Goal: Register for event/course

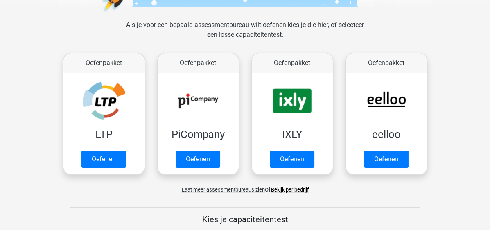
scroll to position [123, 0]
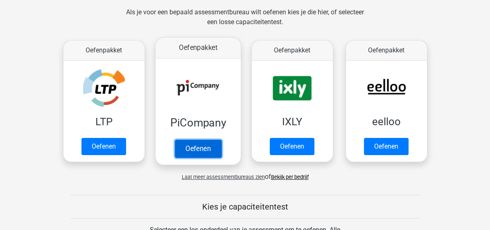
click at [201, 148] on link "Oefenen" at bounding box center [198, 149] width 47 height 18
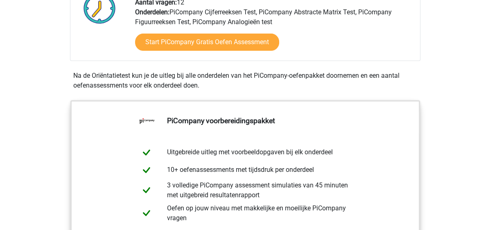
scroll to position [246, 0]
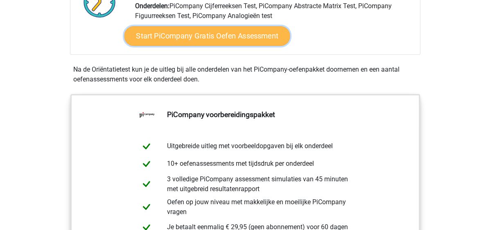
click at [206, 46] on link "Start PiCompany Gratis Oefen Assessment" at bounding box center [207, 36] width 166 height 20
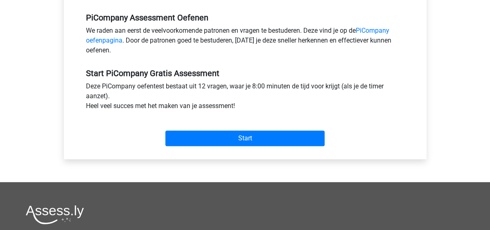
scroll to position [287, 0]
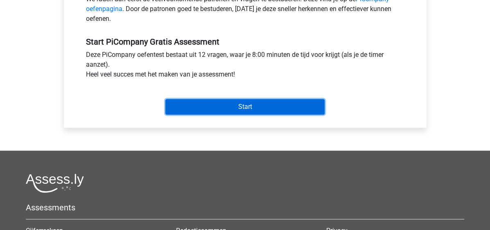
click at [258, 114] on input "Start" at bounding box center [245, 107] width 159 height 16
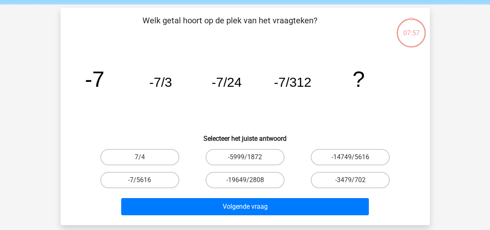
scroll to position [41, 0]
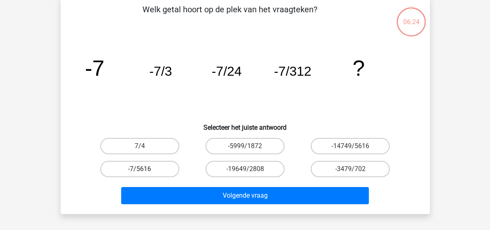
click at [144, 167] on label "-7/5616" at bounding box center [139, 169] width 79 height 16
click at [144, 169] on input "-7/5616" at bounding box center [142, 171] width 5 height 5
radio input "true"
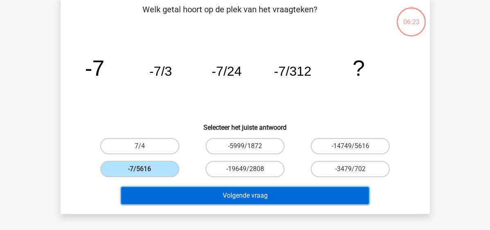
click at [255, 195] on button "Volgende vraag" at bounding box center [245, 195] width 248 height 17
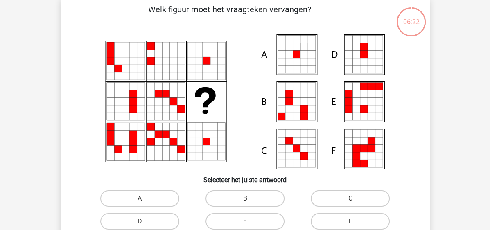
scroll to position [38, 0]
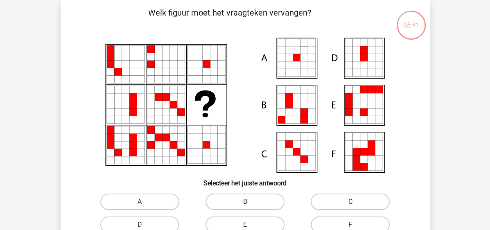
click at [349, 203] on label "C" at bounding box center [350, 202] width 79 height 16
click at [351, 203] on input "C" at bounding box center [353, 204] width 5 height 5
radio input "true"
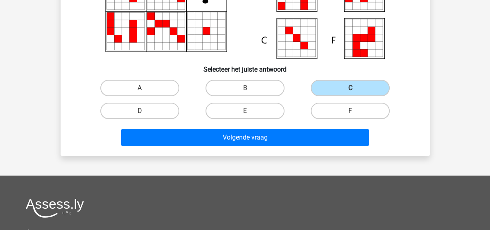
scroll to position [161, 0]
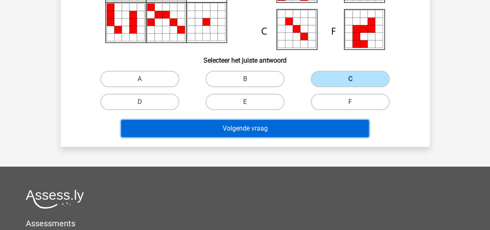
click at [247, 128] on button "Volgende vraag" at bounding box center [245, 128] width 248 height 17
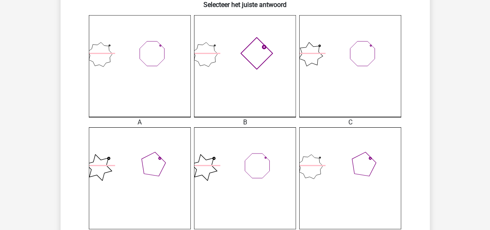
scroll to position [246, 0]
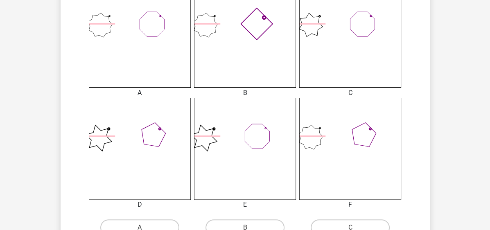
click at [317, 133] on icon at bounding box center [350, 149] width 102 height 102
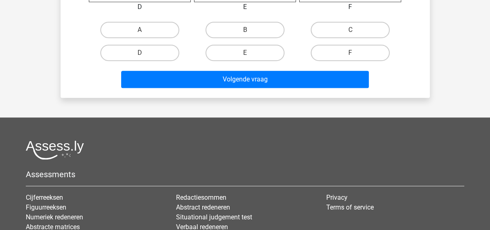
scroll to position [451, 0]
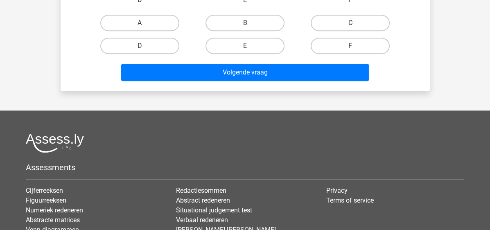
click at [349, 20] on label "C" at bounding box center [350, 23] width 79 height 16
click at [351, 23] on input "C" at bounding box center [353, 25] width 5 height 5
radio input "true"
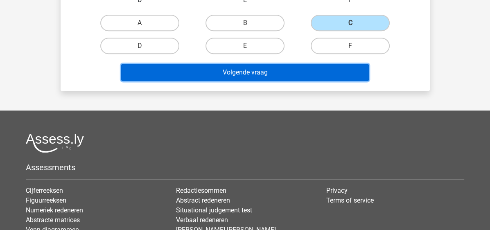
click at [221, 70] on button "Volgende vraag" at bounding box center [245, 72] width 248 height 17
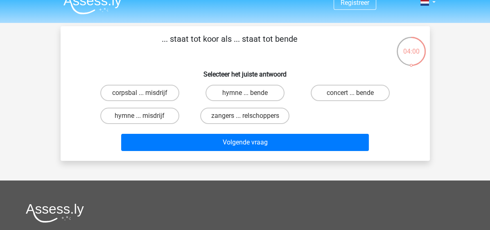
scroll to position [0, 0]
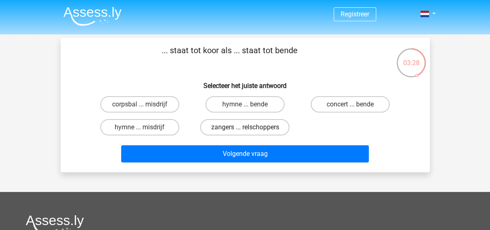
click at [244, 127] on label "zangers ... relschoppers" at bounding box center [244, 127] width 89 height 16
click at [245, 127] on input "zangers ... relschoppers" at bounding box center [247, 129] width 5 height 5
radio input "true"
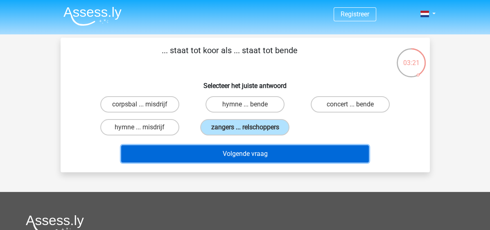
click at [244, 154] on button "Volgende vraag" at bounding box center [245, 153] width 248 height 17
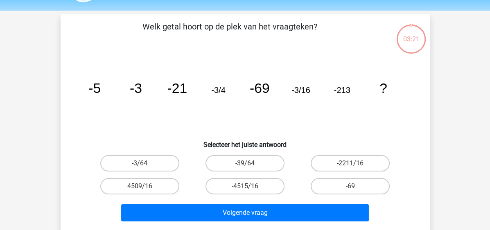
scroll to position [38, 0]
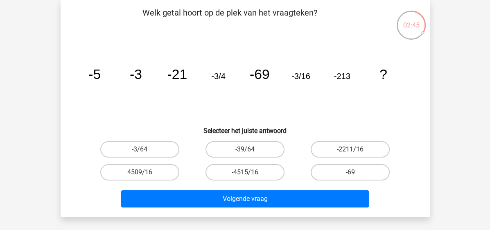
click at [347, 147] on label "-2211/16" at bounding box center [350, 149] width 79 height 16
click at [351, 150] on input "-2211/16" at bounding box center [353, 152] width 5 height 5
radio input "true"
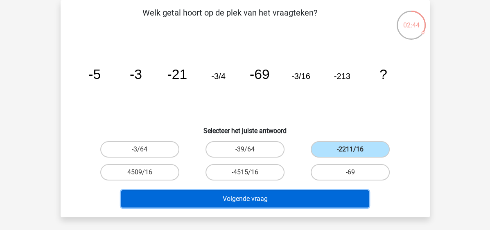
click at [252, 199] on button "Volgende vraag" at bounding box center [245, 198] width 248 height 17
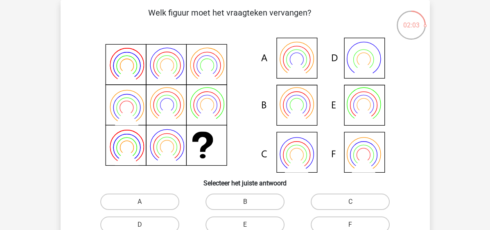
click at [351, 203] on input "C" at bounding box center [353, 204] width 5 height 5
radio input "true"
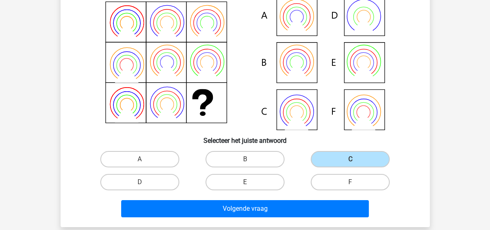
scroll to position [161, 0]
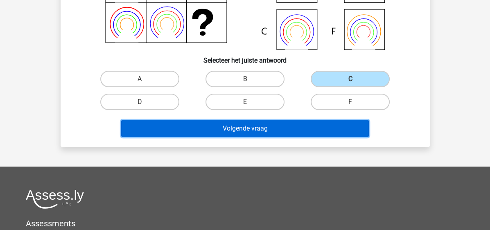
click at [247, 124] on button "Volgende vraag" at bounding box center [245, 128] width 248 height 17
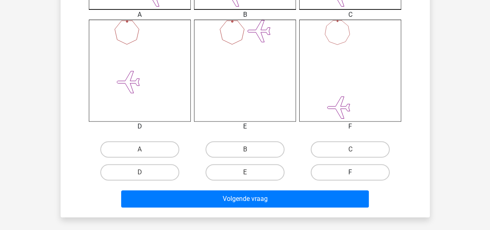
scroll to position [324, 0]
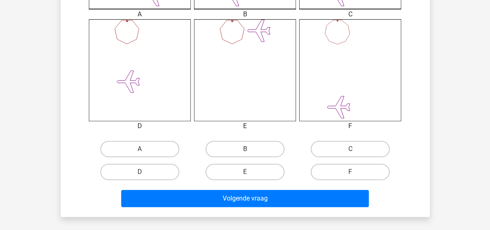
click at [351, 150] on input "C" at bounding box center [353, 151] width 5 height 5
radio input "true"
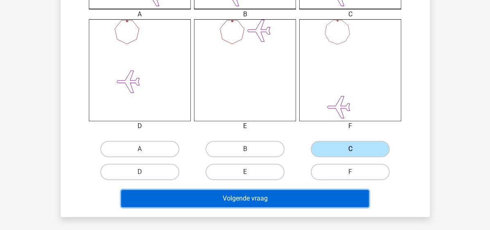
click at [259, 198] on button "Volgende vraag" at bounding box center [245, 198] width 248 height 17
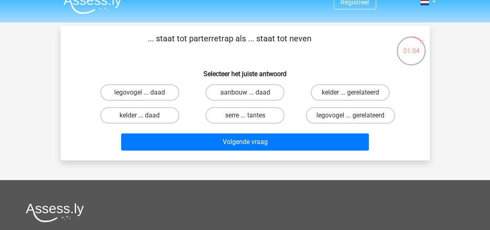
scroll to position [0, 0]
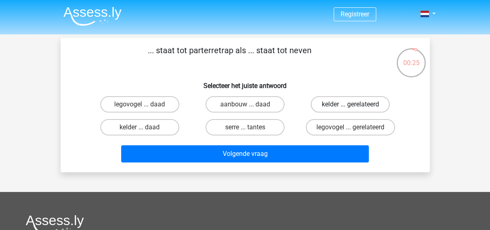
click at [344, 106] on label "kelder ... gerelateerd" at bounding box center [350, 104] width 79 height 16
click at [351, 106] on input "kelder ... gerelateerd" at bounding box center [353, 106] width 5 height 5
radio input "true"
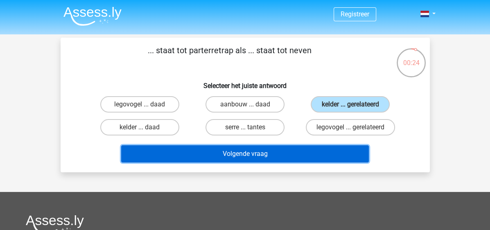
click at [241, 155] on button "Volgende vraag" at bounding box center [245, 153] width 248 height 17
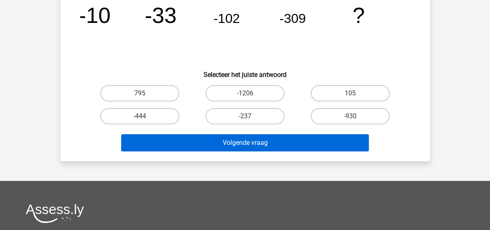
scroll to position [82, 0]
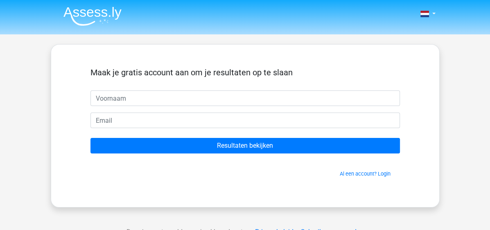
click at [463, 88] on div "Nederlands English" at bounding box center [245, 231] width 490 height 463
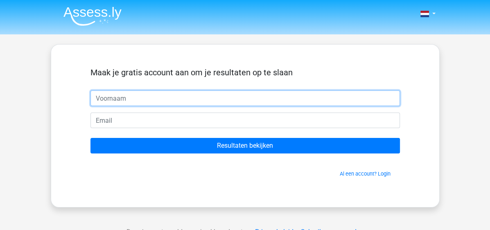
click at [115, 96] on input "text" at bounding box center [246, 99] width 310 height 16
type input "Miranda"
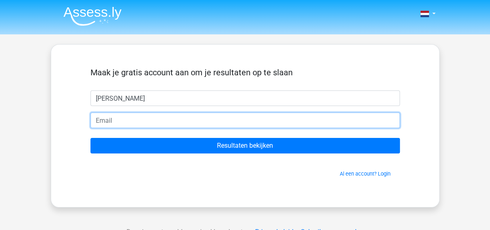
click at [106, 121] on input "email" at bounding box center [246, 121] width 310 height 16
type input "miranda-van-beveren@hotmail.com"
drag, startPoint x: 202, startPoint y: 120, endPoint x: 80, endPoint y: 122, distance: 121.3
click at [80, 122] on div "Maak je gratis account aan om je resultaten op te slaan Miranda miranda-van-bev…" at bounding box center [245, 125] width 349 height 123
type input "miranda.van.beveren@pameijer.nl"
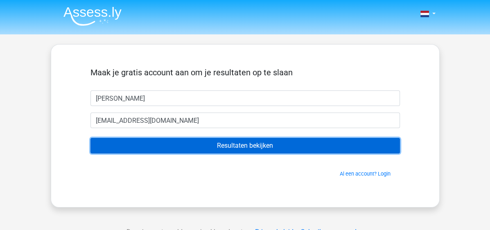
click at [236, 144] on input "Resultaten bekijken" at bounding box center [246, 146] width 310 height 16
